Goal: Information Seeking & Learning: Learn about a topic

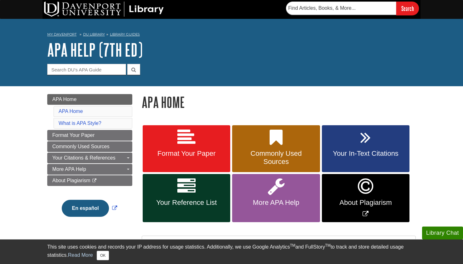
click at [375, 147] on link "Your In-Text Citations" at bounding box center [366, 148] width 88 height 47
click at [175, 141] on link "Format Your Paper" at bounding box center [187, 148] width 88 height 47
click at [337, 151] on span "Your In-Text Citations" at bounding box center [366, 154] width 78 height 8
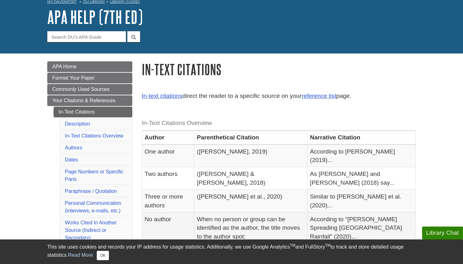
scroll to position [32, 0]
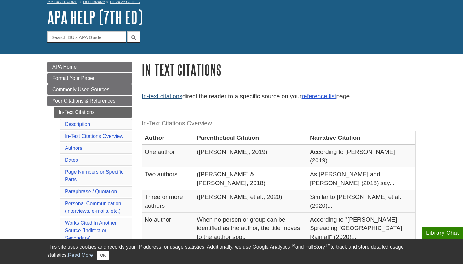
click at [157, 93] on link "In-text citations" at bounding box center [162, 96] width 41 height 7
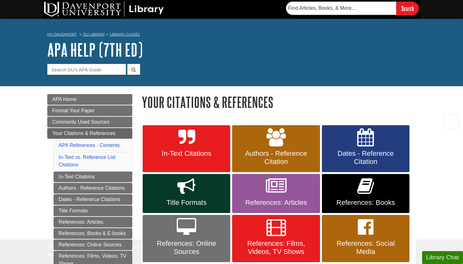
scroll to position [324, 0]
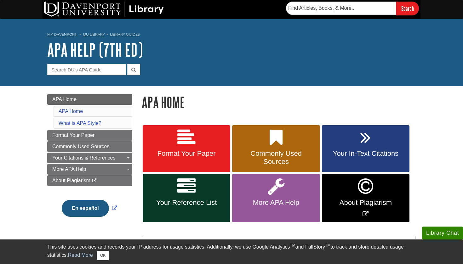
click at [352, 147] on link "Your In-Text Citations" at bounding box center [366, 148] width 88 height 47
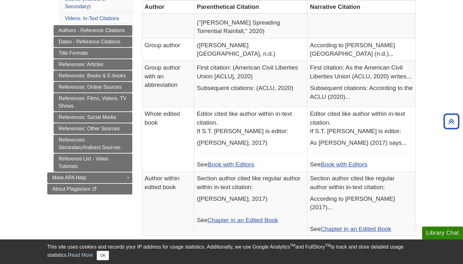
scroll to position [264, 0]
click at [115, 77] on link "References: Books & E-books" at bounding box center [93, 76] width 79 height 11
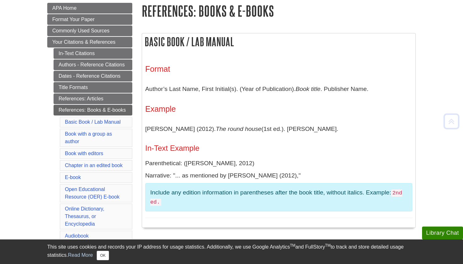
scroll to position [91, 0]
